Goal: Find contact information: Find contact information

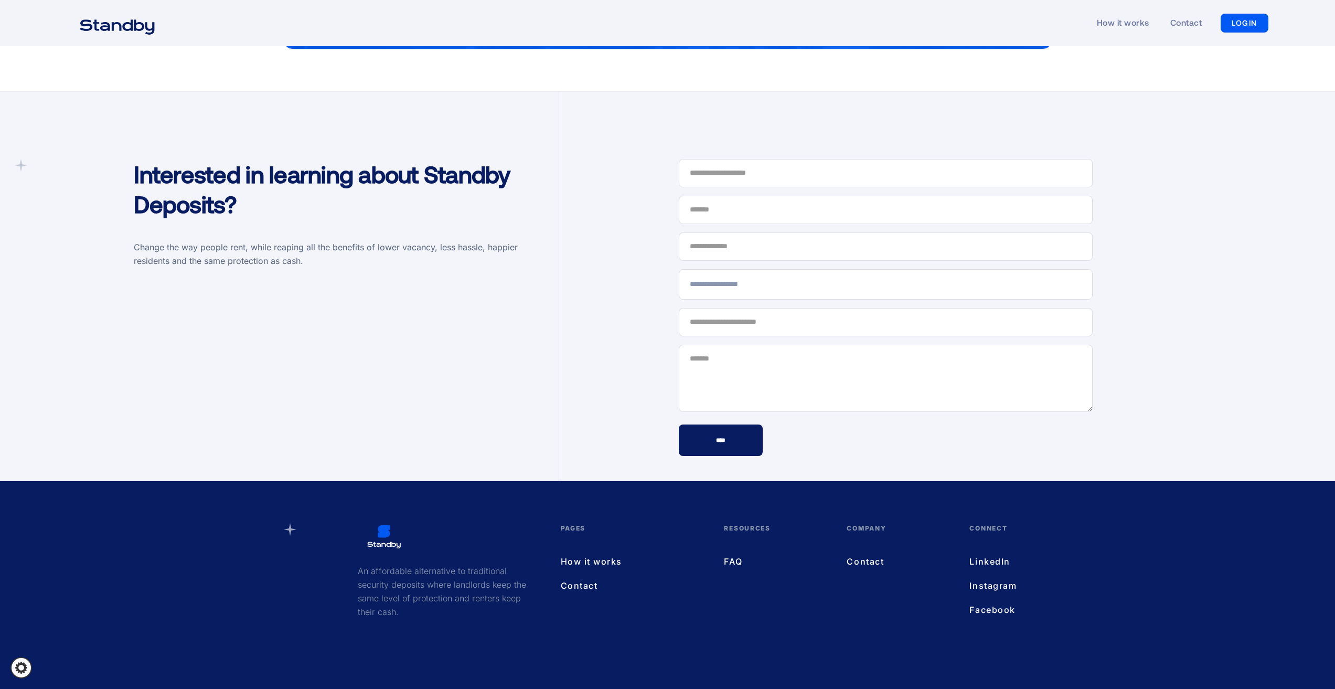
scroll to position [3141, 0]
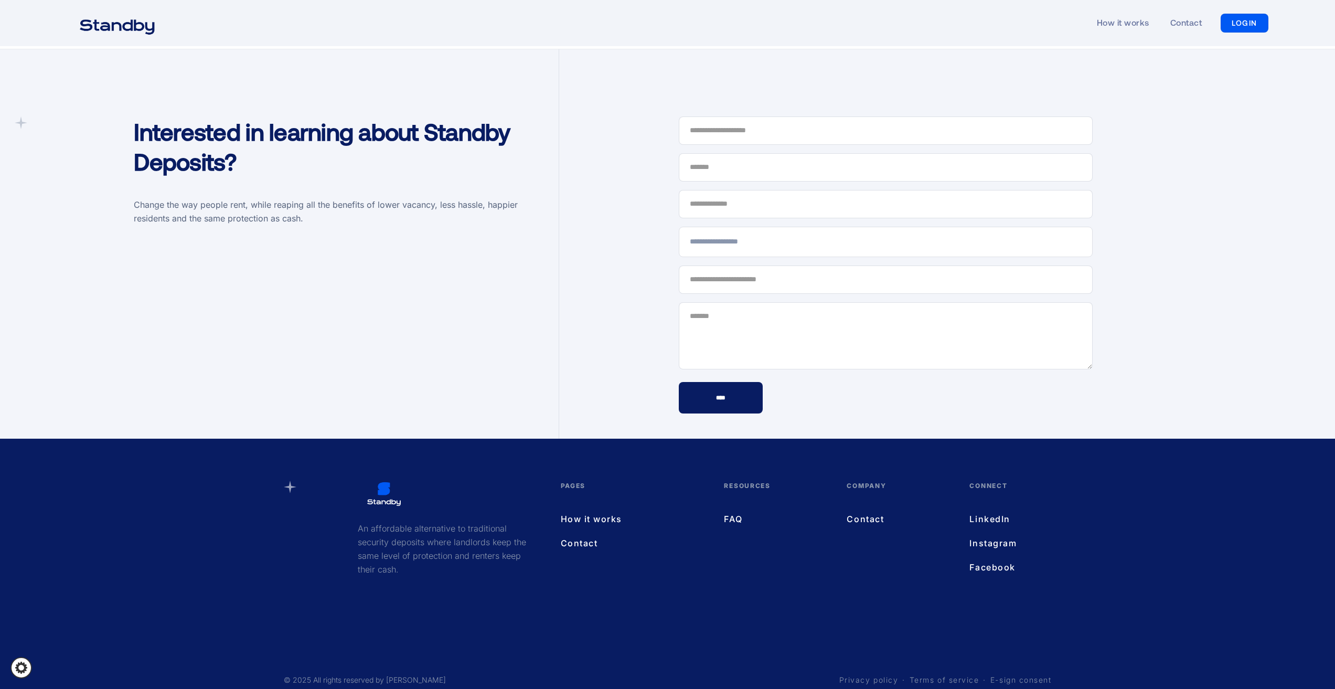
click at [583, 536] on link "Contact" at bounding box center [632, 543] width 143 height 14
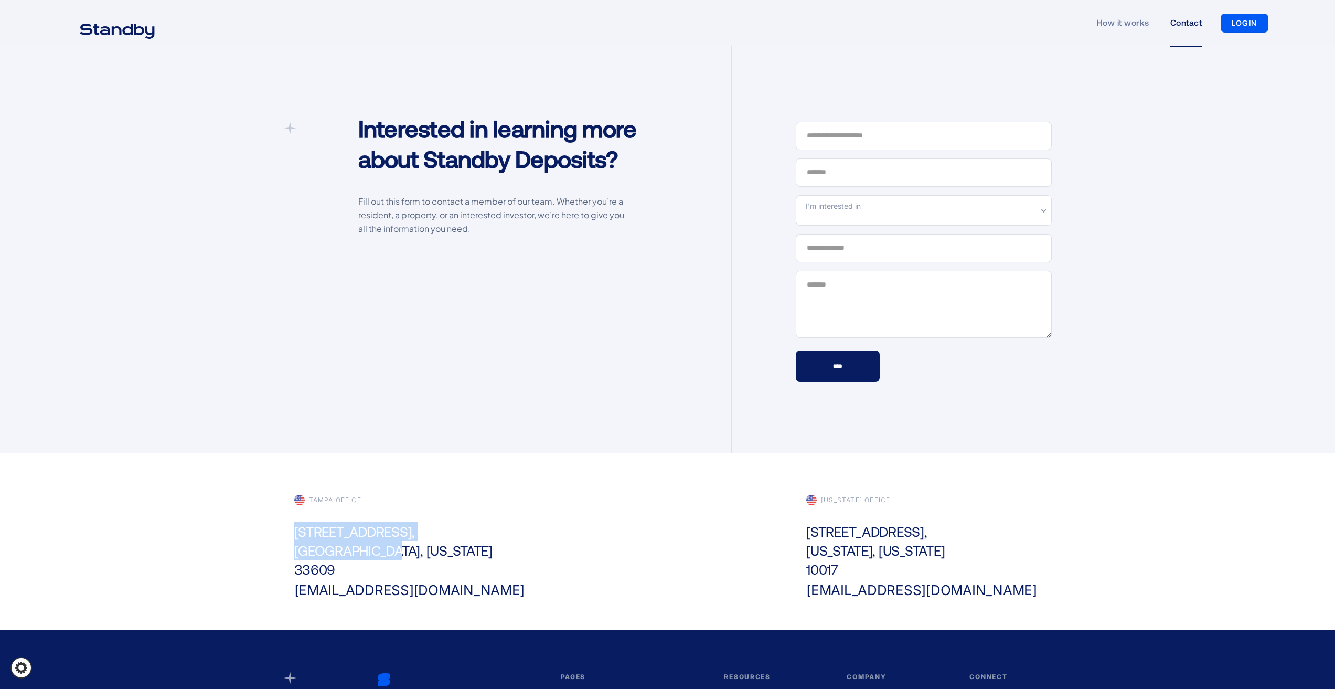
drag, startPoint x: 297, startPoint y: 530, endPoint x: 454, endPoint y: 558, distance: 159.2
click at [454, 558] on div "Tampa office [STREET_ADDRESS][US_STATE] [EMAIL_ADDRESS][DOMAIN_NAME]" at bounding box center [412, 546] width 256 height 105
click at [474, 553] on div "Tampa office [STREET_ADDRESS][US_STATE] [EMAIL_ADDRESS][DOMAIN_NAME]" at bounding box center [412, 546] width 256 height 105
